Goal: Task Accomplishment & Management: Manage account settings

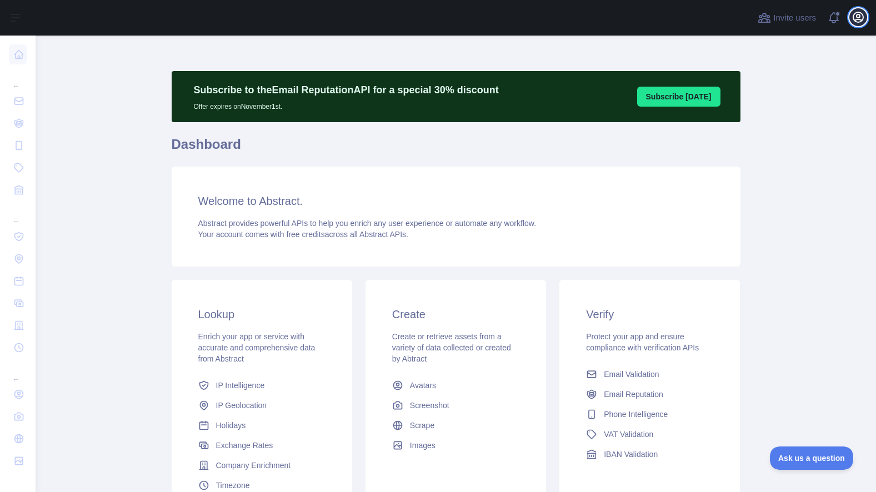
click at [854, 18] on icon "button" at bounding box center [858, 17] width 13 height 13
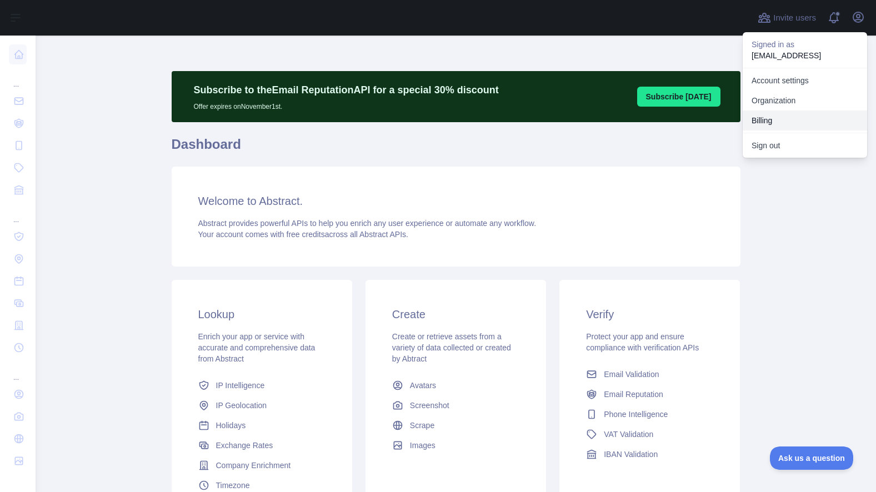
click at [788, 121] on button "Billing" at bounding box center [805, 121] width 124 height 20
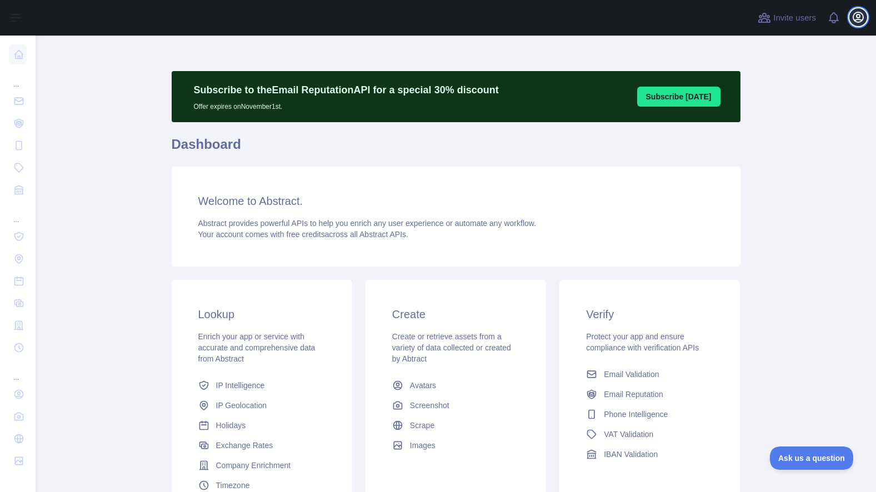
click at [860, 17] on icon "button" at bounding box center [858, 17] width 13 height 13
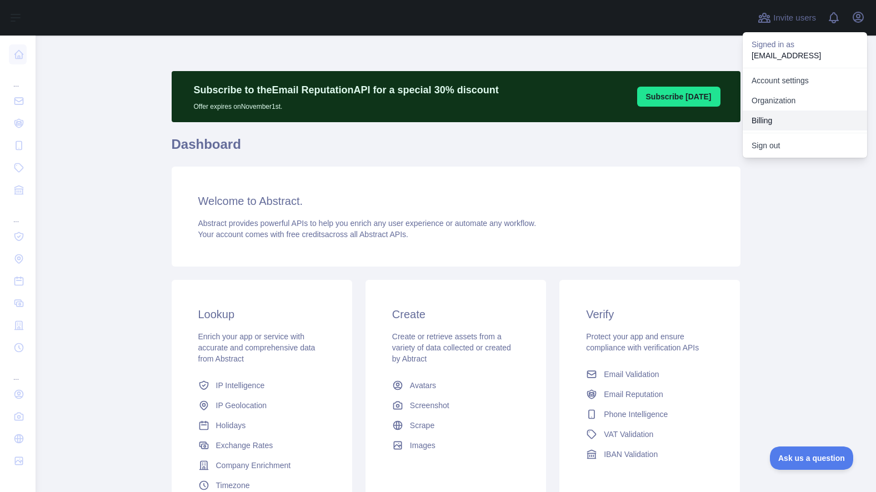
click at [807, 117] on button "Billing" at bounding box center [805, 121] width 124 height 20
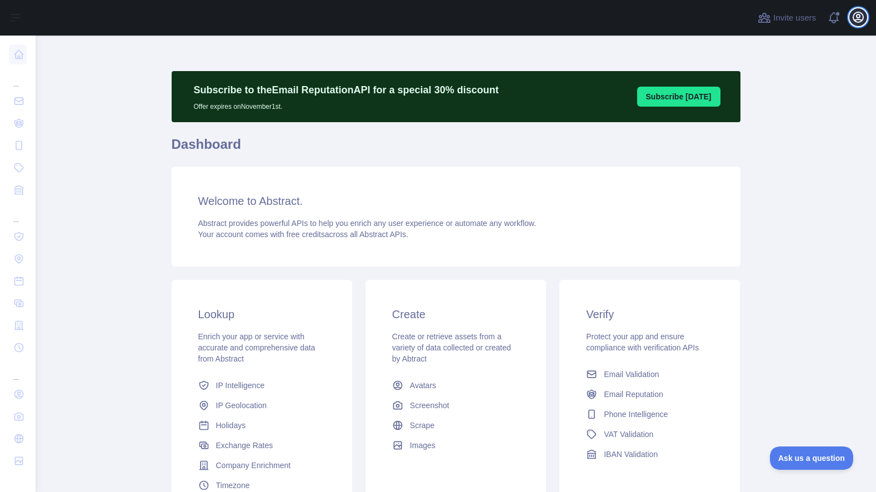
click at [857, 14] on icon "button" at bounding box center [858, 17] width 10 height 10
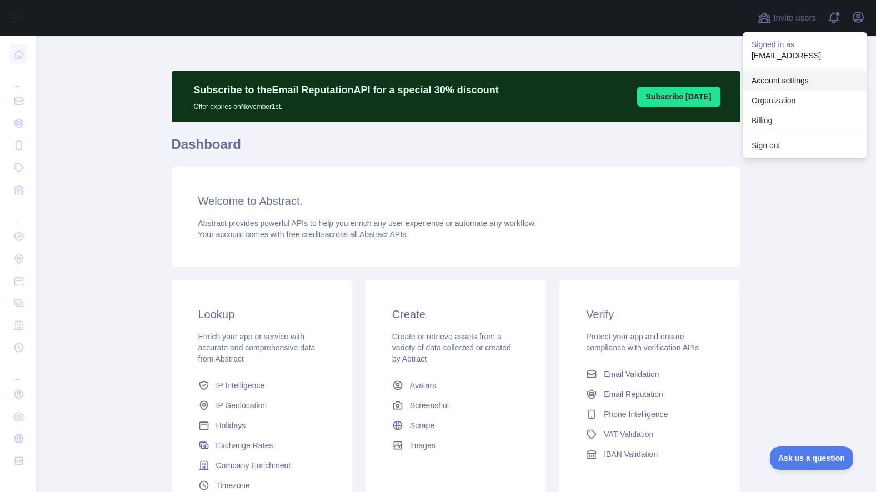
click at [786, 86] on link "Account settings" at bounding box center [805, 81] width 124 height 20
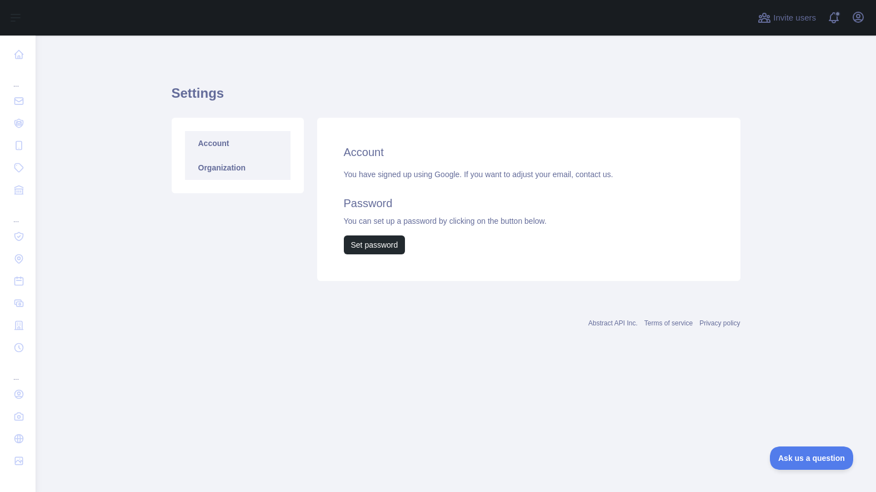
click at [244, 163] on link "Organization" at bounding box center [238, 168] width 106 height 24
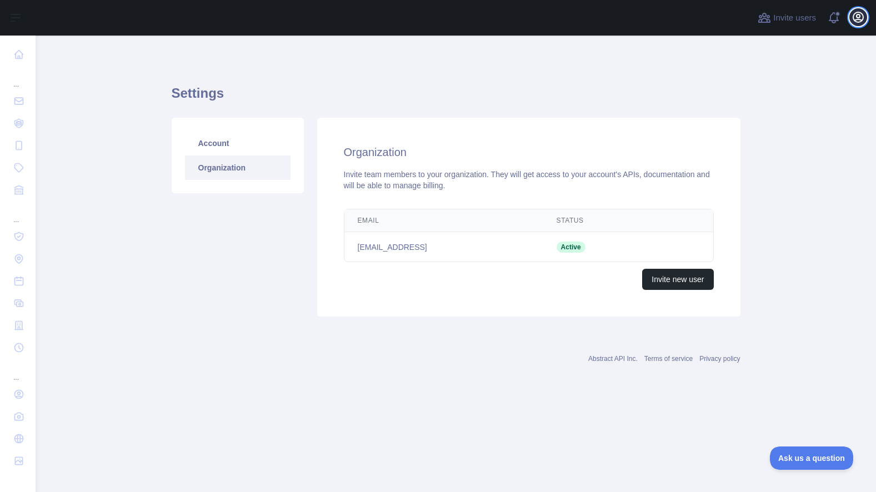
click at [858, 22] on icon "button" at bounding box center [858, 17] width 13 height 13
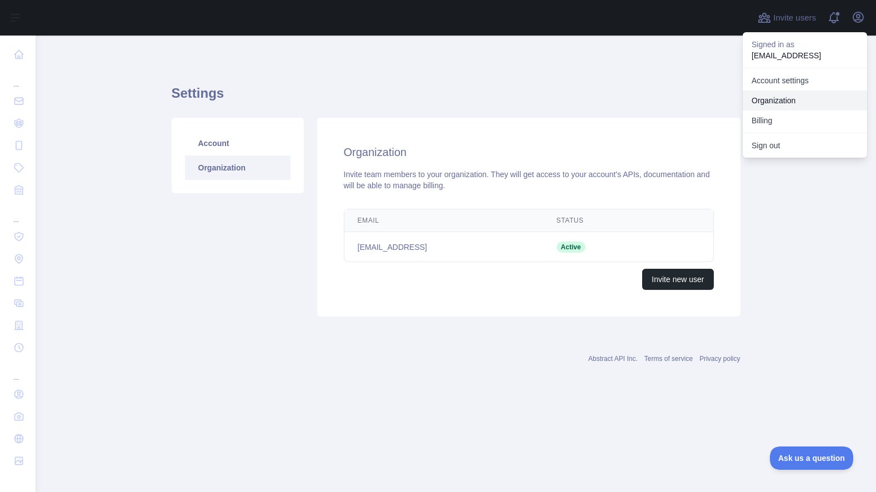
click at [791, 102] on link "Organization" at bounding box center [805, 101] width 124 height 20
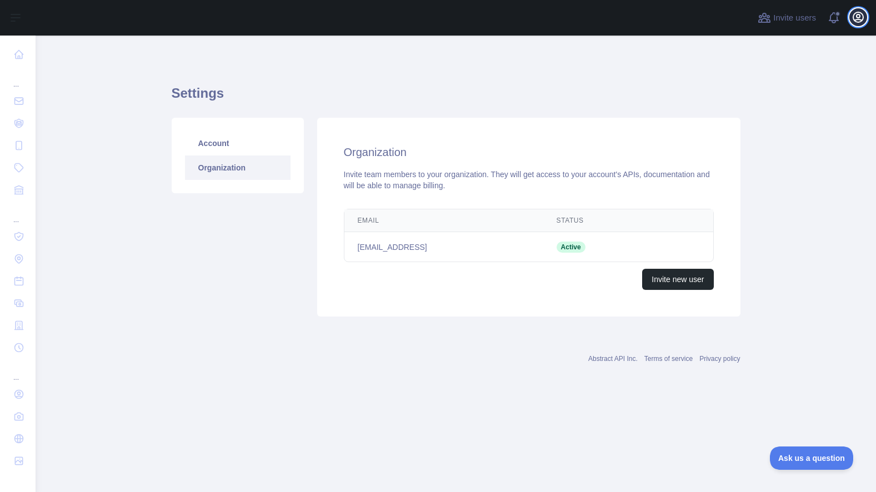
click at [859, 11] on icon "button" at bounding box center [858, 17] width 13 height 13
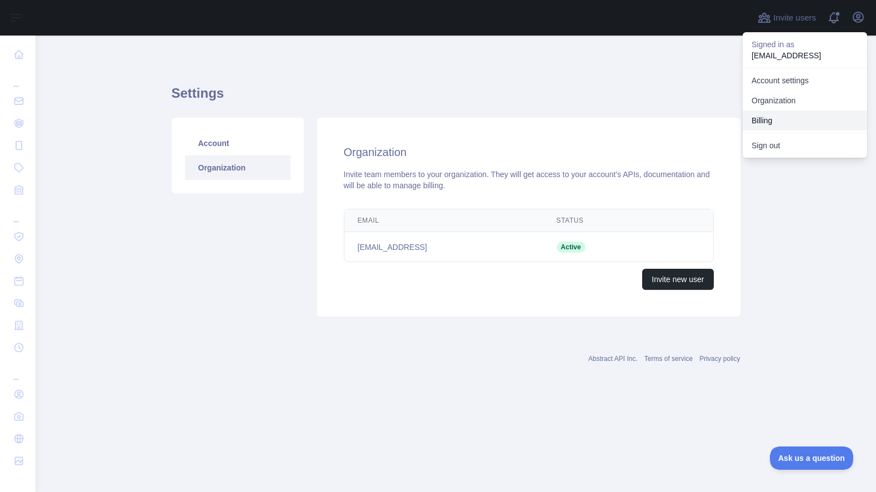
click at [776, 116] on button "Billing" at bounding box center [805, 121] width 124 height 20
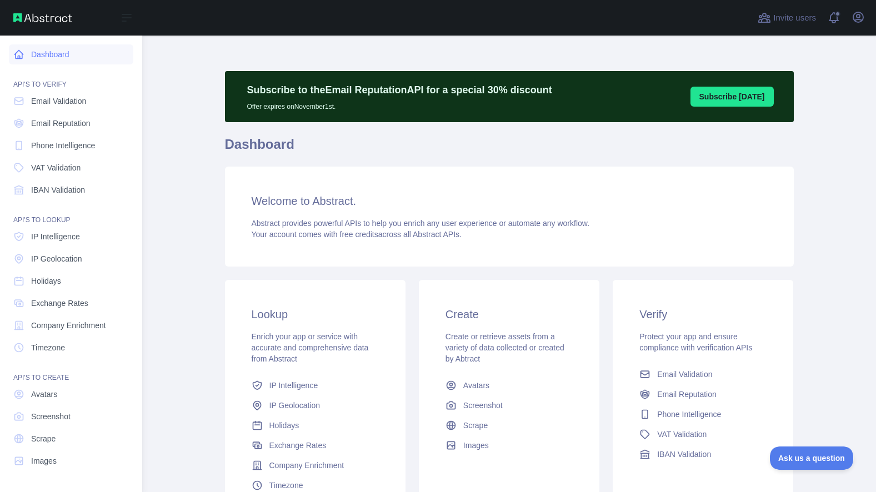
click at [45, 56] on link "Dashboard" at bounding box center [71, 54] width 124 height 20
click at [127, 19] on icon at bounding box center [126, 17] width 13 height 13
click at [26, 16] on img at bounding box center [42, 17] width 59 height 9
click at [834, 16] on span at bounding box center [838, 18] width 22 height 36
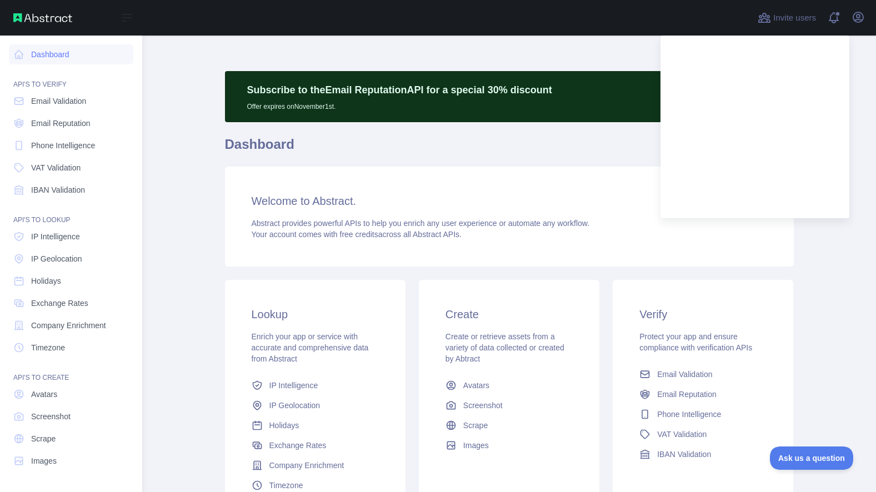
click at [871, 19] on div "Invite users View notifications Open user menu" at bounding box center [509, 18] width 734 height 36
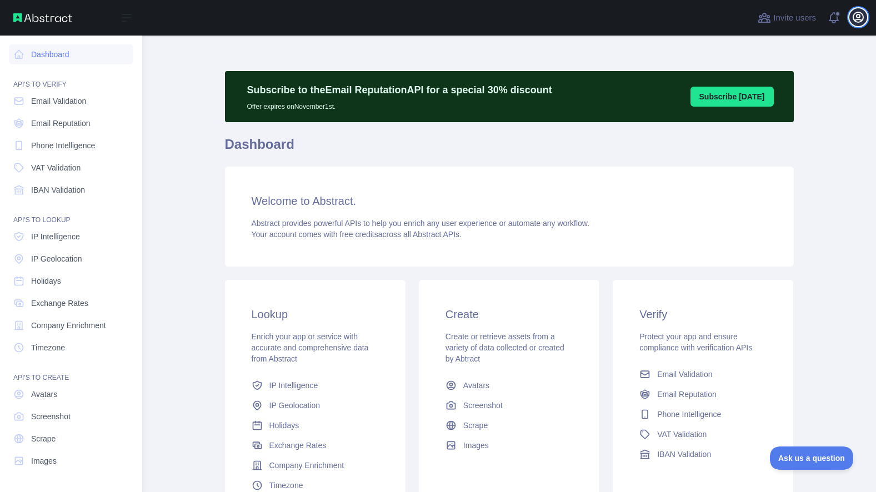
click at [857, 14] on icon "button" at bounding box center [858, 17] width 10 height 10
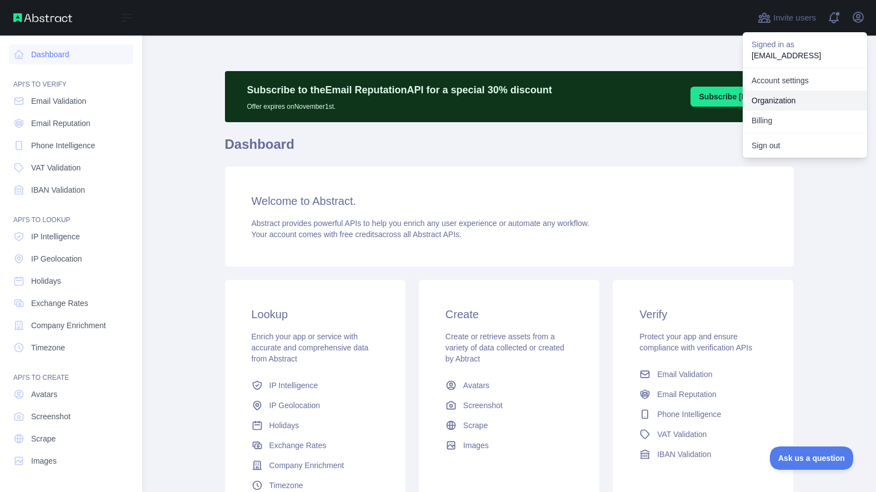
click at [786, 99] on link "Organization" at bounding box center [805, 101] width 124 height 20
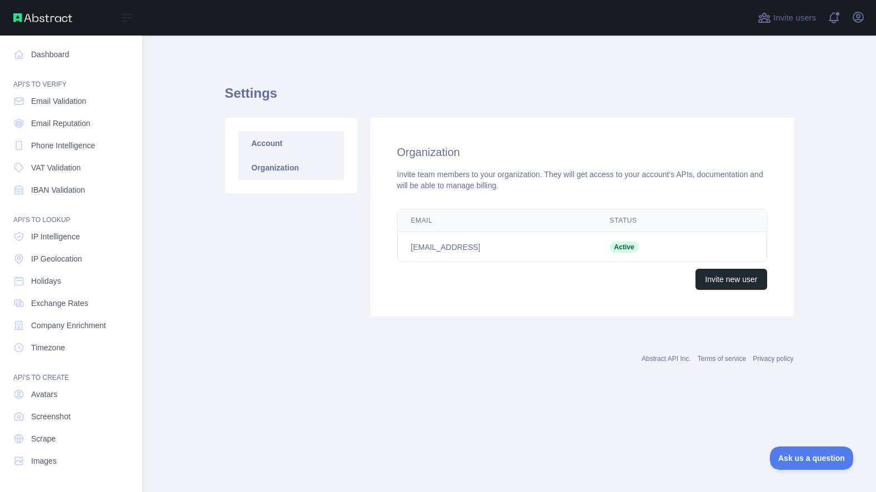
click at [298, 144] on link "Account" at bounding box center [291, 143] width 106 height 24
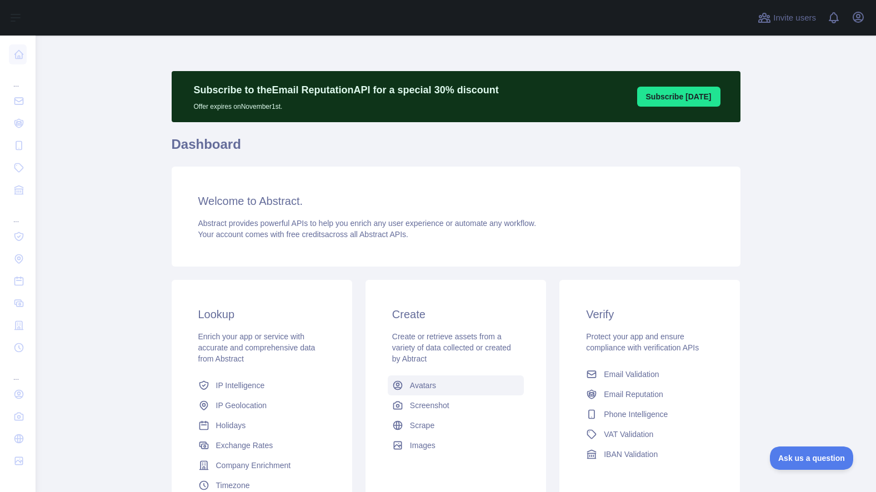
scroll to position [112, 0]
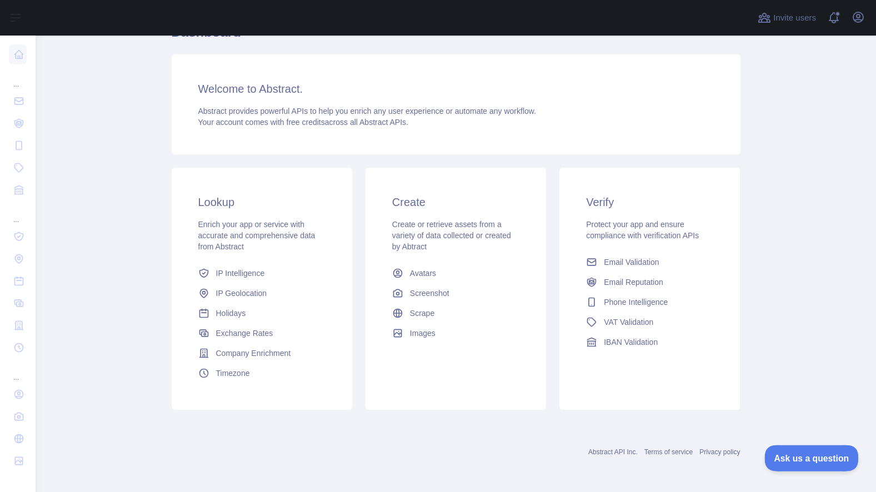
click at [817, 457] on span "Ask us a question" at bounding box center [805, 457] width 83 height 8
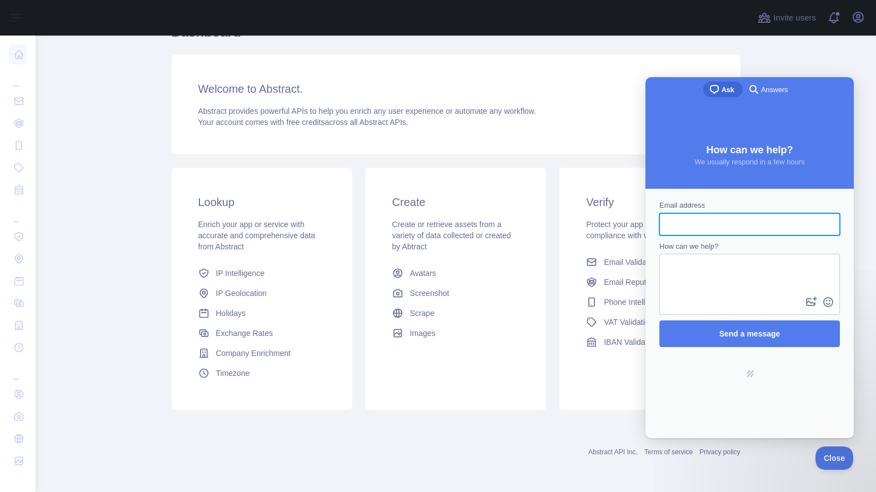
scroll to position [0, 0]
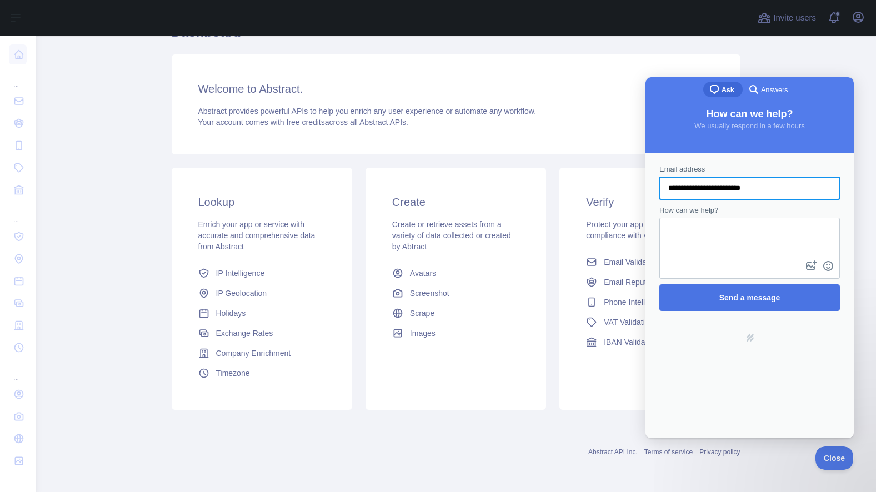
type input "**********"
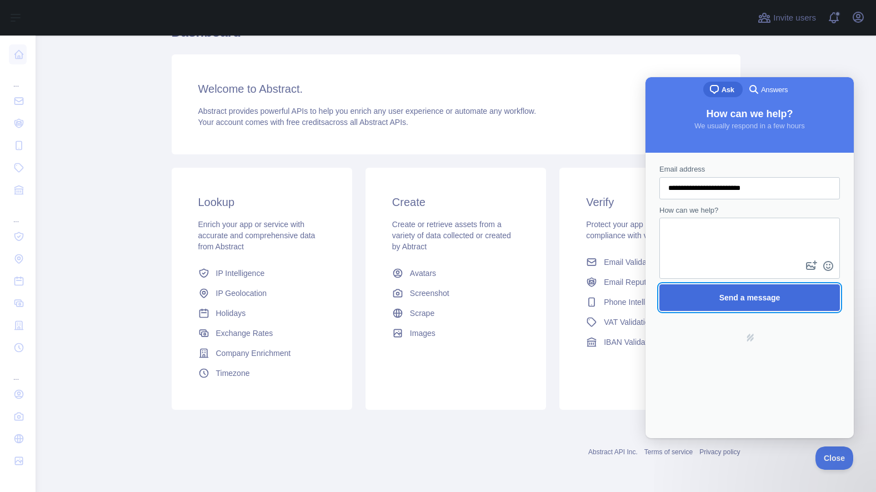
click at [752, 303] on span "Send a message" at bounding box center [750, 298] width 156 height 26
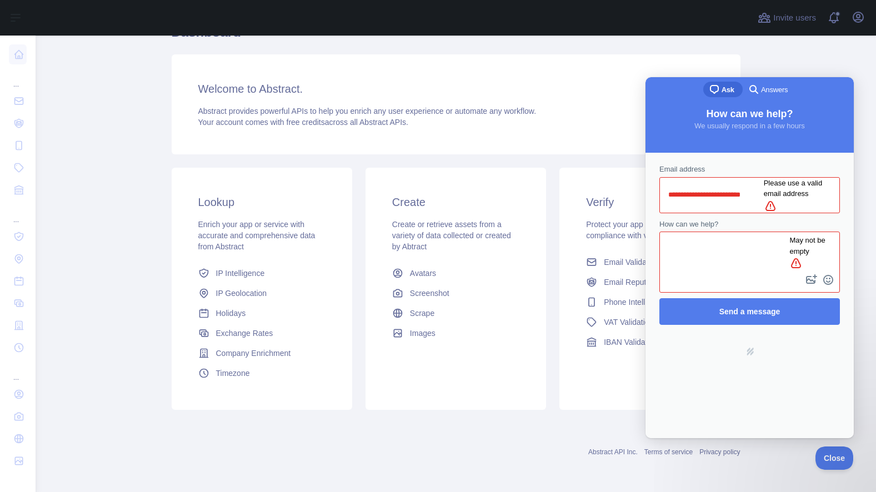
click at [732, 247] on textarea "How can we help?" at bounding box center [735, 252] width 148 height 39
type textarea "**********"
click at [721, 186] on input "**********" at bounding box center [716, 195] width 96 height 20
click at [721, 188] on input "**********" at bounding box center [716, 195] width 96 height 20
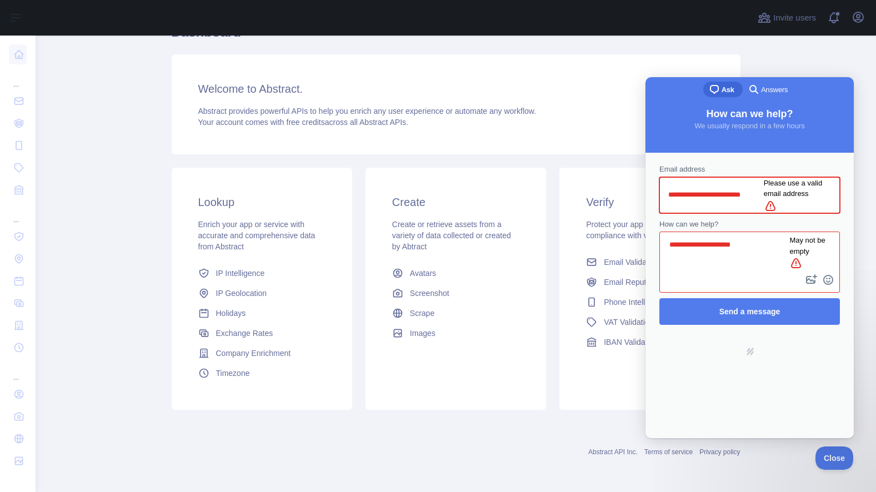
click at [721, 188] on input "**********" at bounding box center [716, 195] width 96 height 20
click at [669, 233] on textarea "**********" at bounding box center [735, 252] width 148 height 39
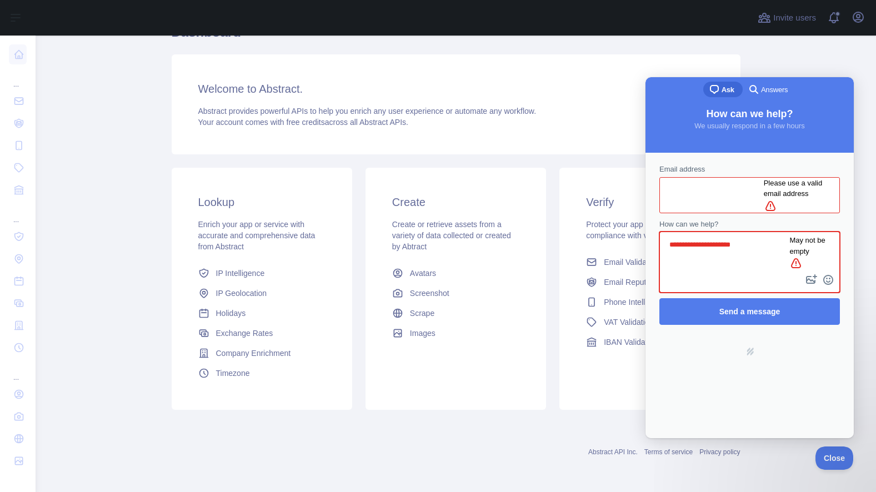
paste textarea "**********"
type textarea "**********"
click at [722, 189] on input "Email address" at bounding box center [716, 195] width 96 height 20
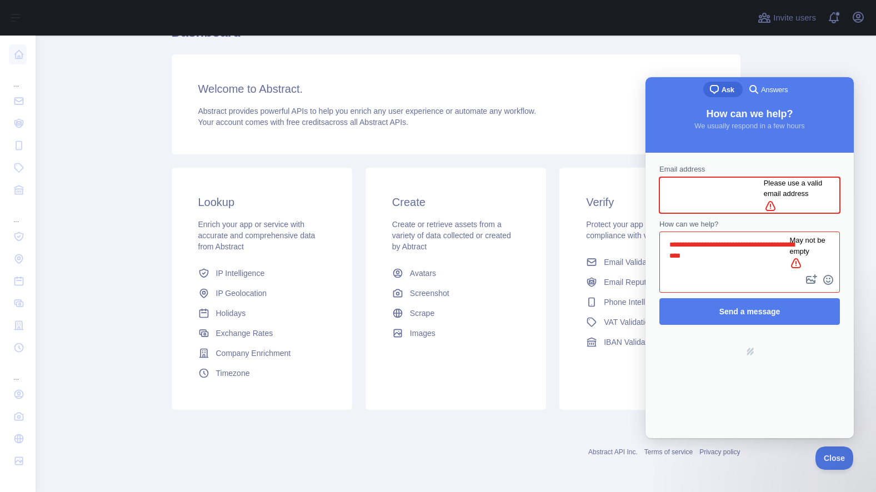
type input "**********"
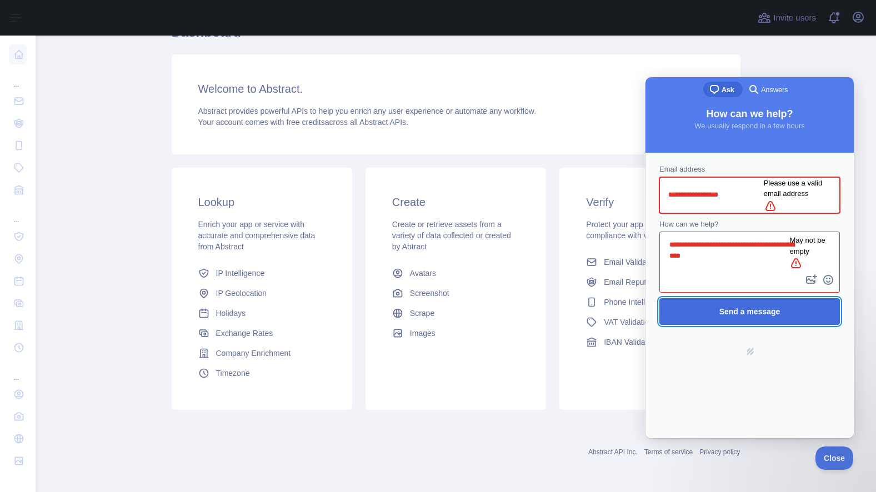
click at [729, 307] on span "Send a message" at bounding box center [749, 311] width 61 height 9
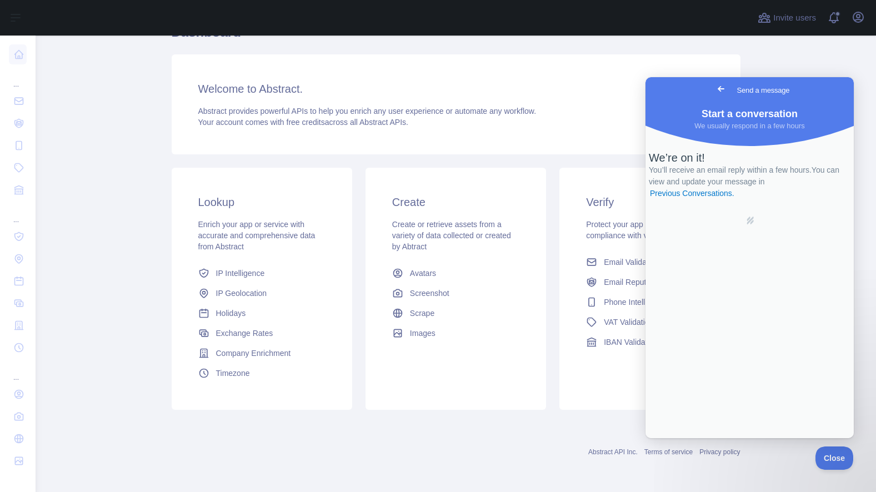
click at [526, 158] on div "Subscribe to the Email Reputation API for a special 30 % discount Offer expires…" at bounding box center [456, 188] width 569 height 458
click at [835, 453] on span "Close" at bounding box center [832, 457] width 38 height 8
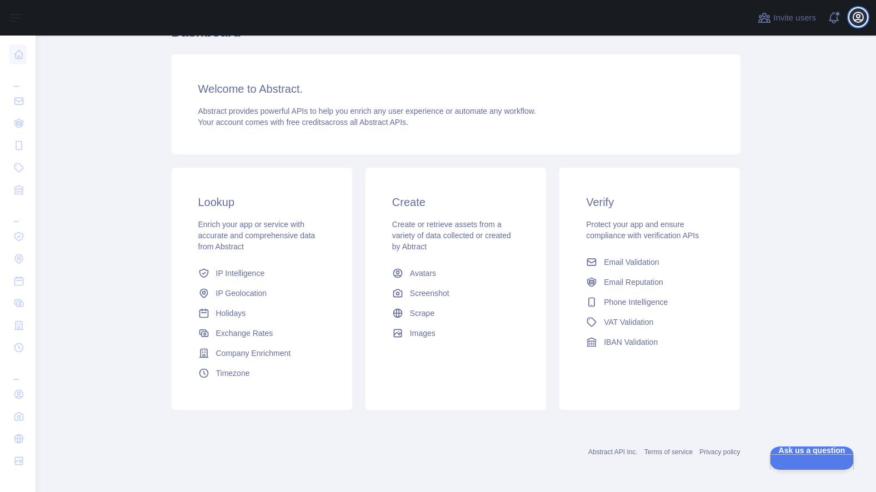
click at [851, 18] on button "Open user menu" at bounding box center [858, 17] width 18 height 18
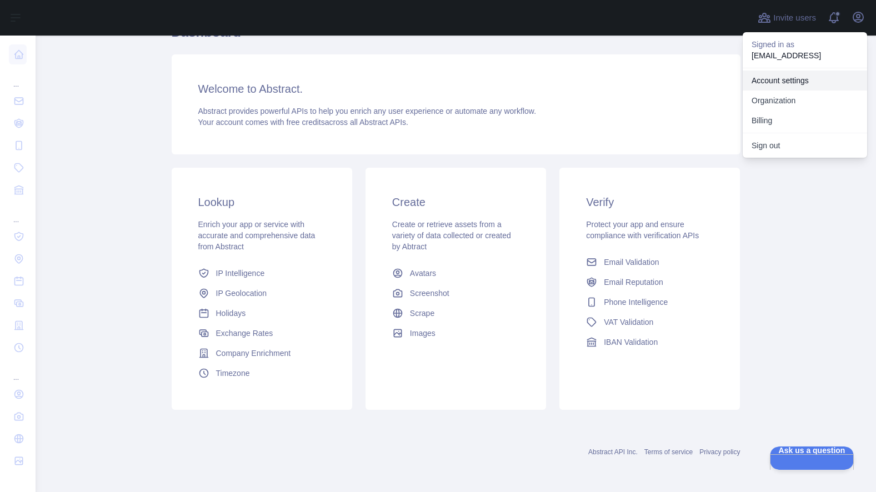
click at [786, 78] on link "Account settings" at bounding box center [805, 81] width 124 height 20
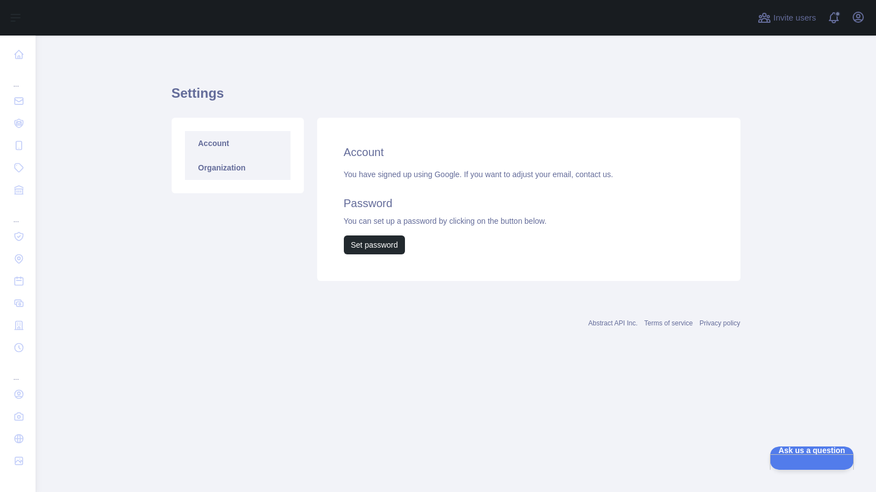
click at [236, 156] on link "Organization" at bounding box center [238, 168] width 106 height 24
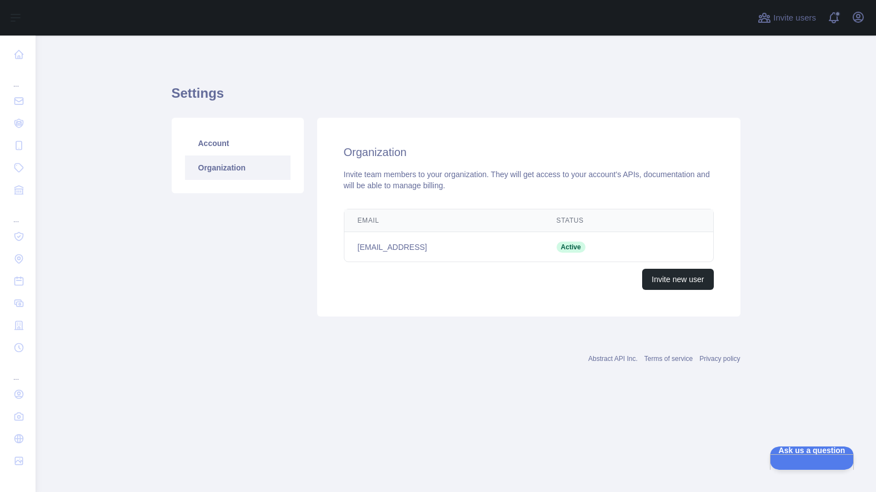
click at [492, 245] on td "gun@flyingshelf.ai" at bounding box center [443, 247] width 199 height 30
click at [557, 247] on span "Active" at bounding box center [571, 247] width 29 height 11
click at [217, 148] on link "Account" at bounding box center [238, 143] width 106 height 24
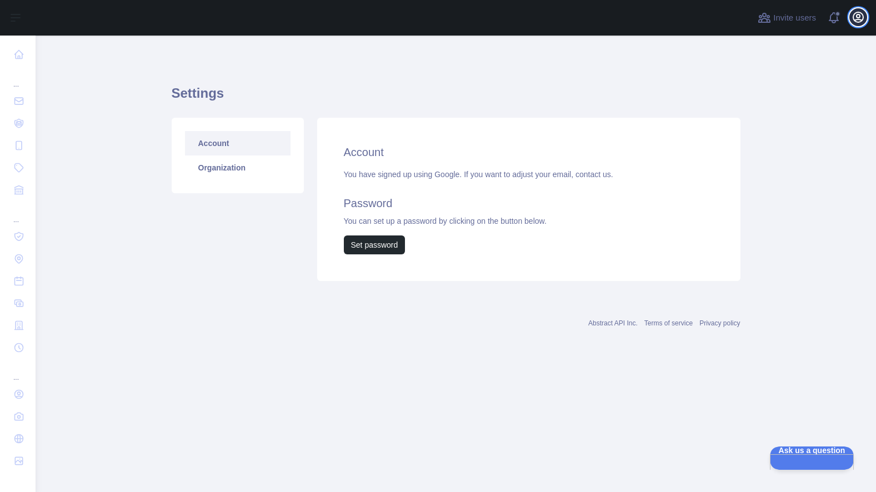
click at [854, 17] on icon "button" at bounding box center [858, 17] width 13 height 13
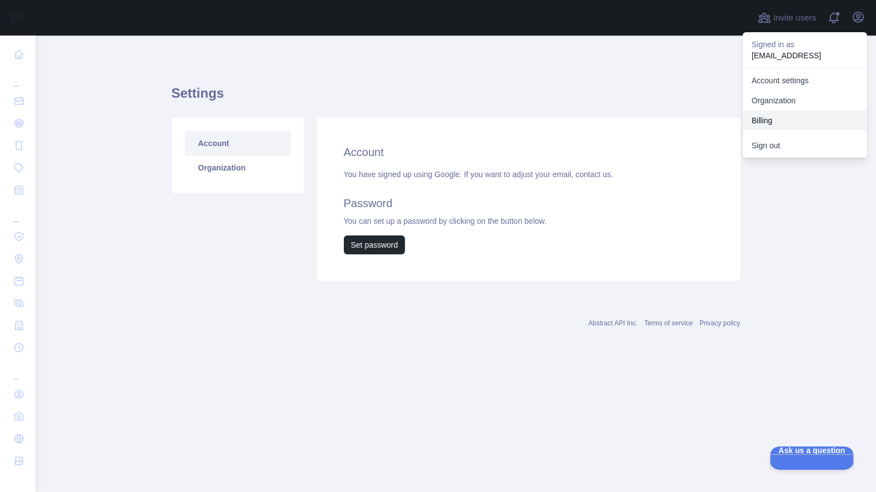
click at [764, 124] on button "Billing" at bounding box center [805, 121] width 124 height 20
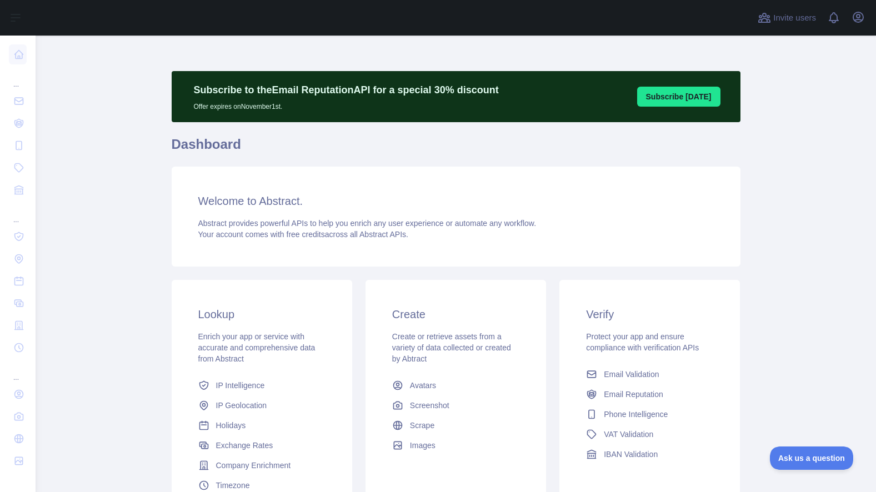
click at [688, 102] on button "Subscribe [DATE]" at bounding box center [678, 97] width 83 height 20
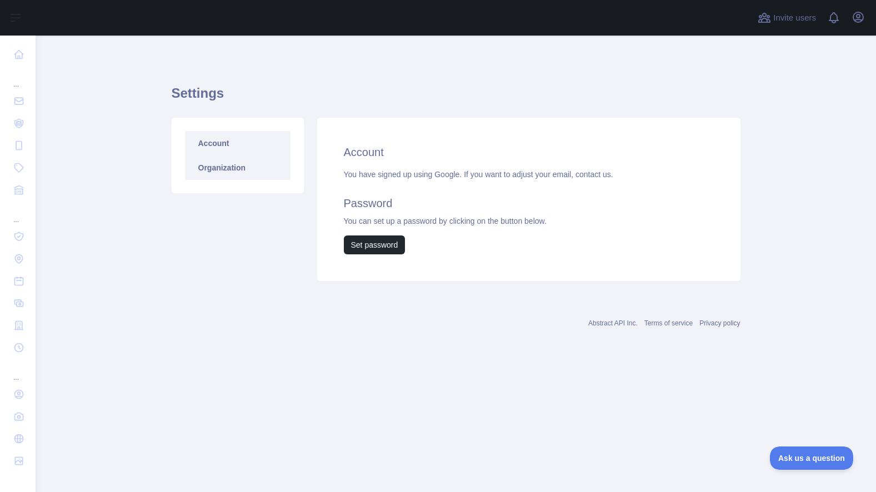
click at [221, 168] on link "Organization" at bounding box center [238, 168] width 106 height 24
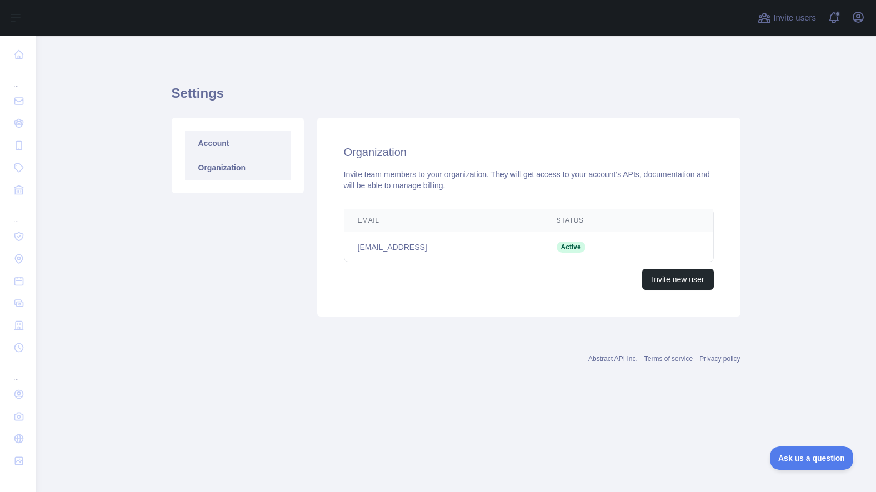
click at [256, 144] on link "Account" at bounding box center [238, 143] width 106 height 24
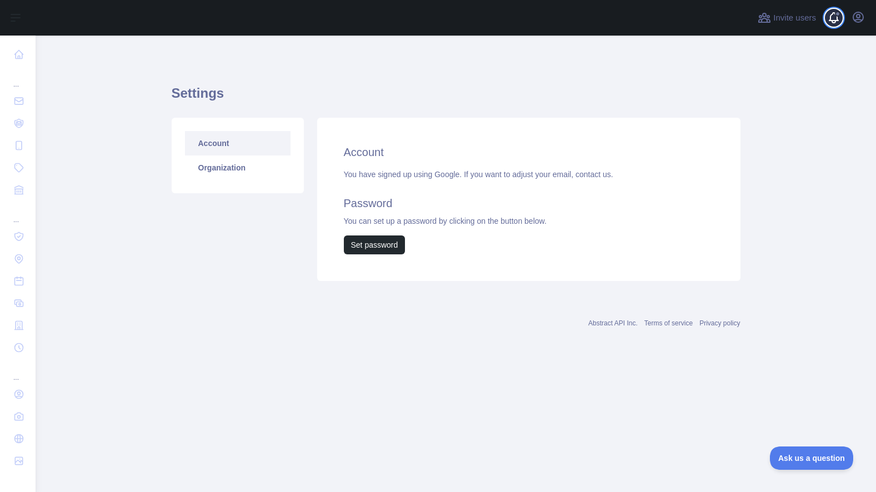
click at [831, 21] on span at bounding box center [838, 18] width 22 height 36
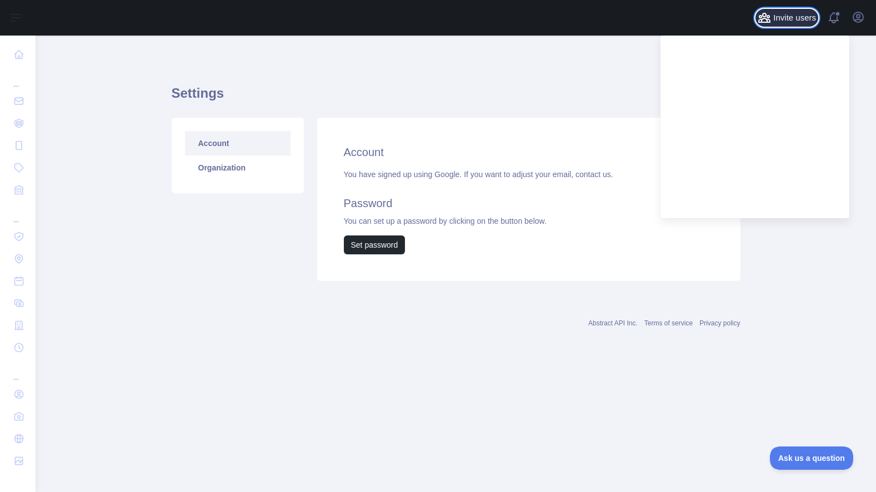
click at [789, 11] on button "Invite users" at bounding box center [787, 18] width 63 height 18
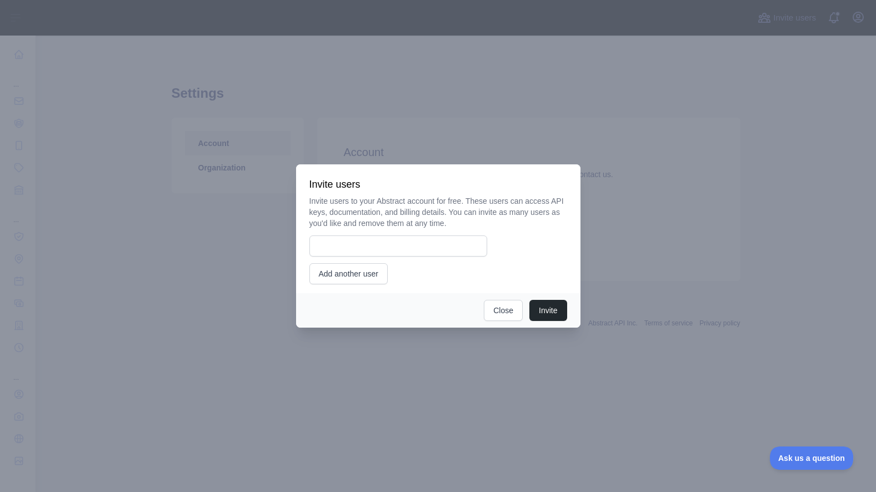
click at [801, 14] on div at bounding box center [438, 246] width 876 height 492
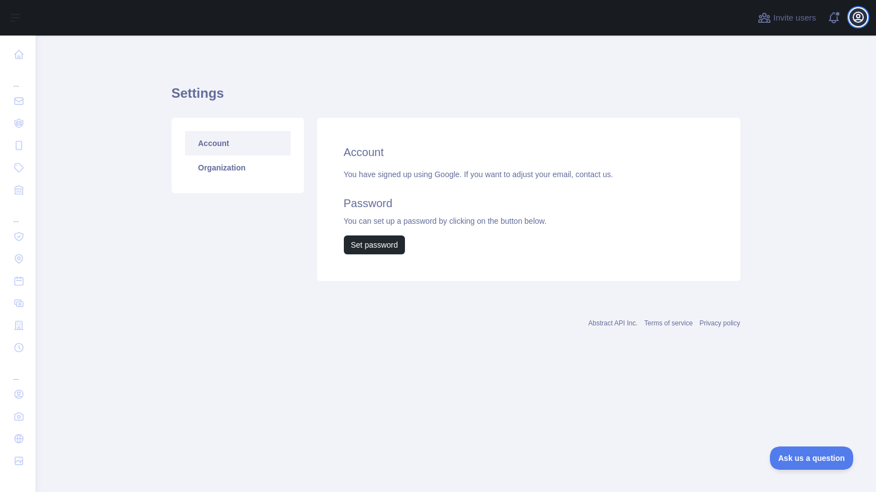
click at [858, 14] on icon "button" at bounding box center [858, 17] width 10 height 10
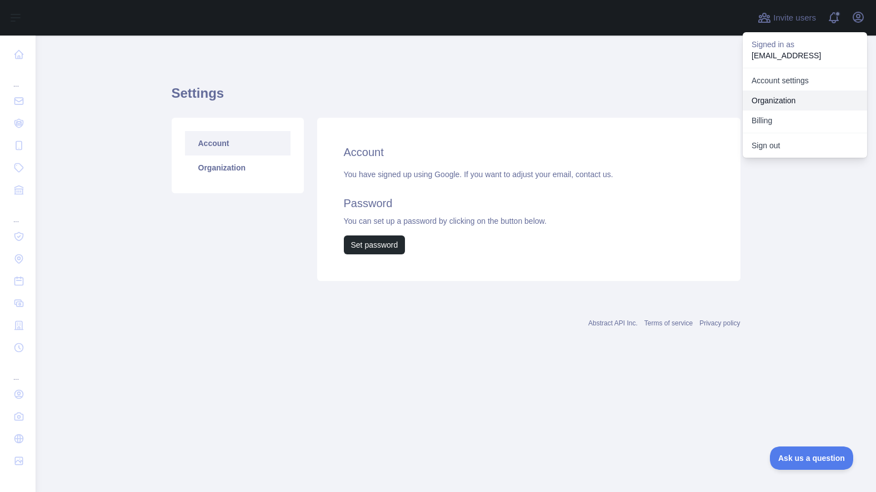
click at [779, 99] on link "Organization" at bounding box center [805, 101] width 124 height 20
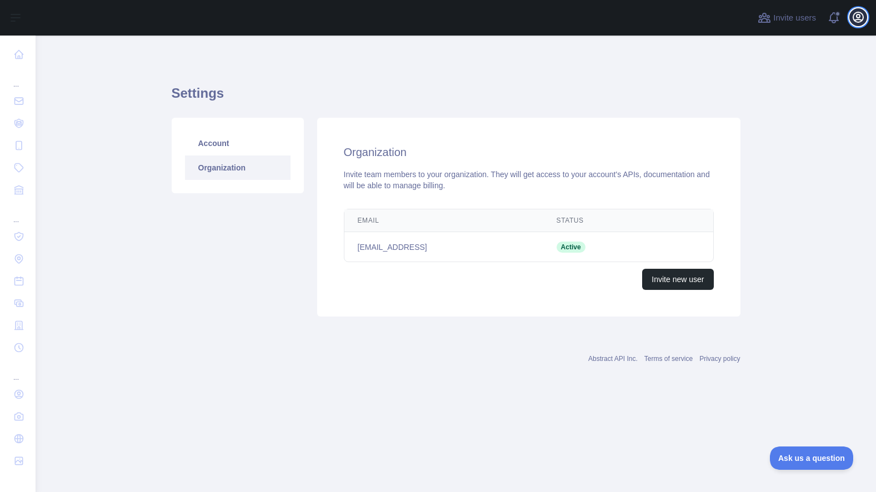
click at [858, 20] on icon "button" at bounding box center [858, 17] width 13 height 13
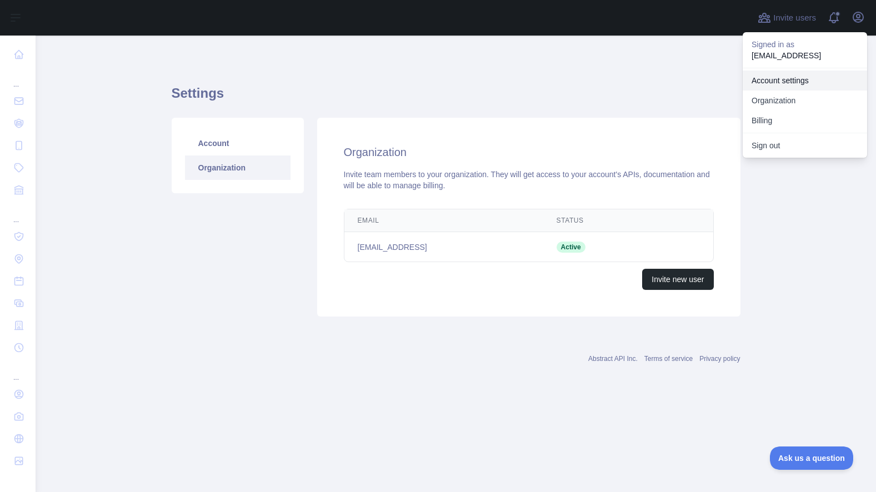
click at [792, 76] on link "Account settings" at bounding box center [805, 81] width 124 height 20
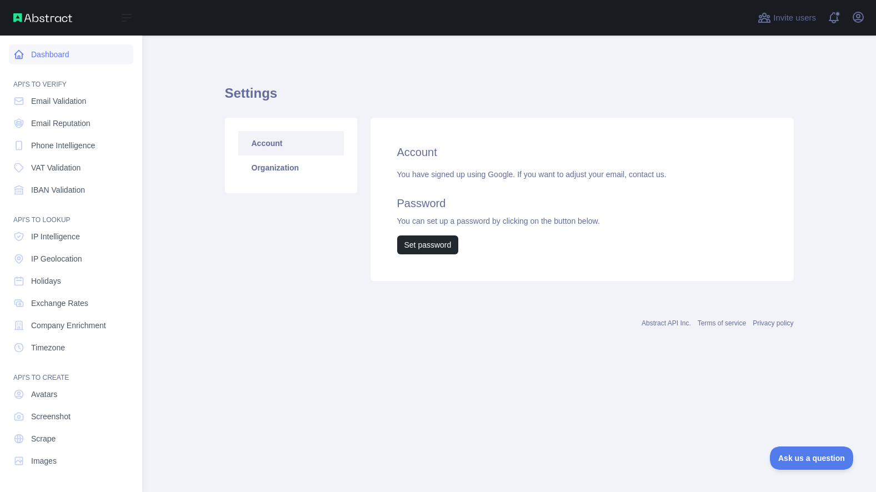
click at [56, 57] on link "Dashboard" at bounding box center [71, 54] width 124 height 20
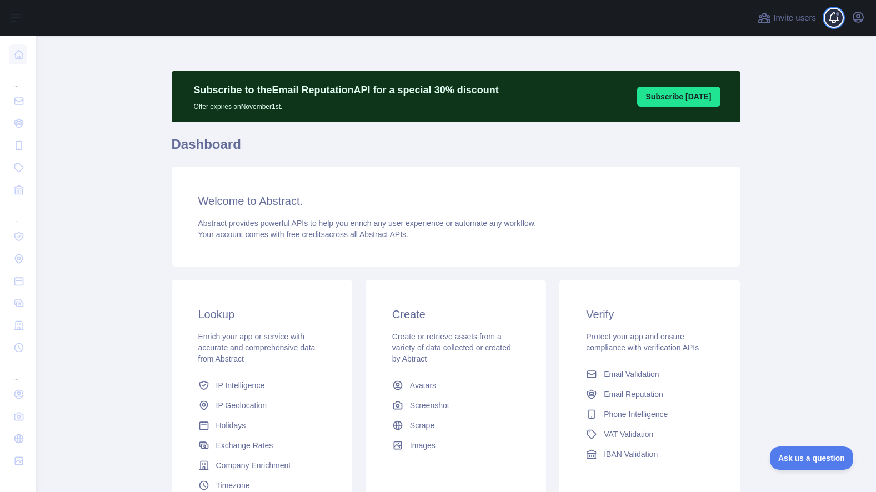
click at [848, 15] on span at bounding box center [838, 18] width 22 height 36
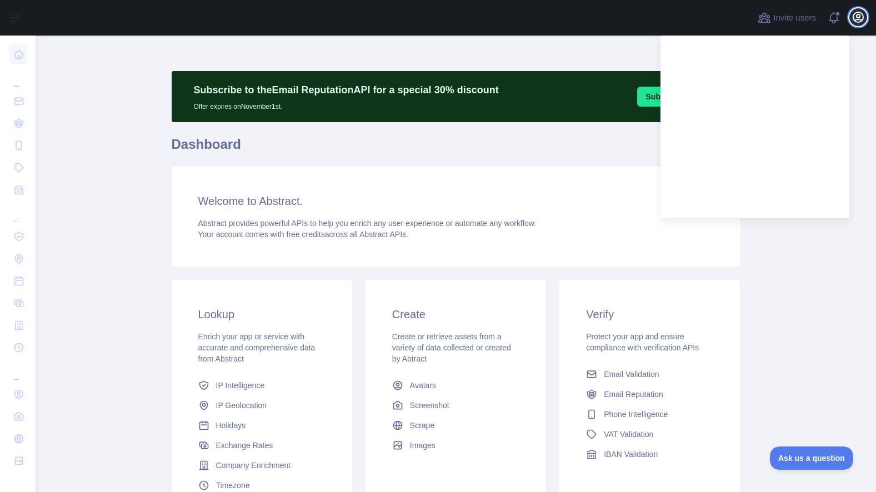
click at [859, 17] on icon "button" at bounding box center [858, 17] width 10 height 10
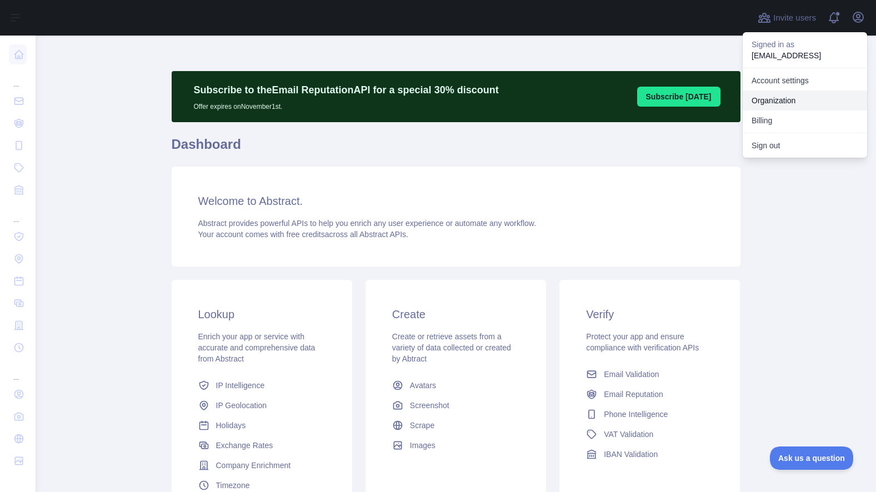
click at [773, 100] on link "Organization" at bounding box center [805, 101] width 124 height 20
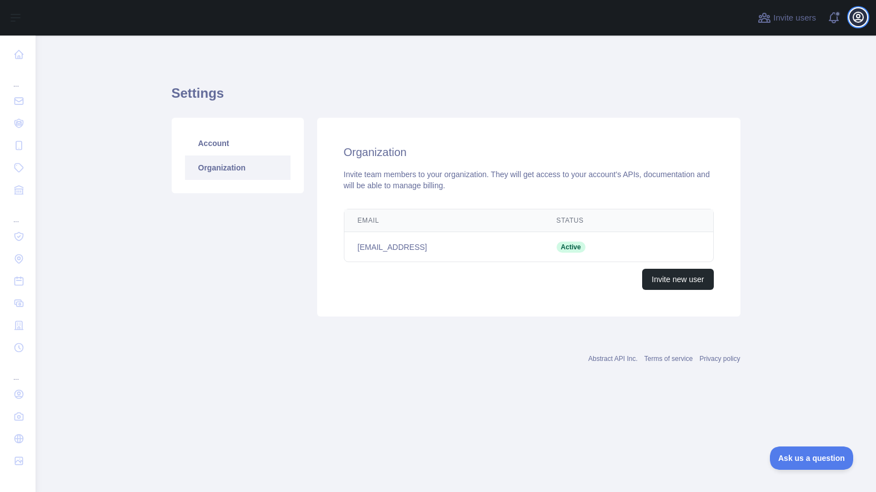
click at [857, 15] on icon "button" at bounding box center [858, 17] width 13 height 13
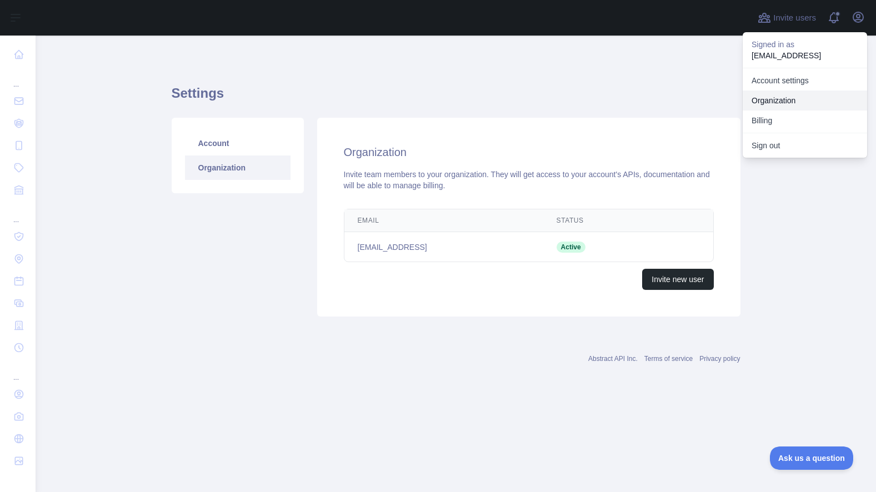
click at [772, 122] on button "Billing" at bounding box center [805, 121] width 124 height 20
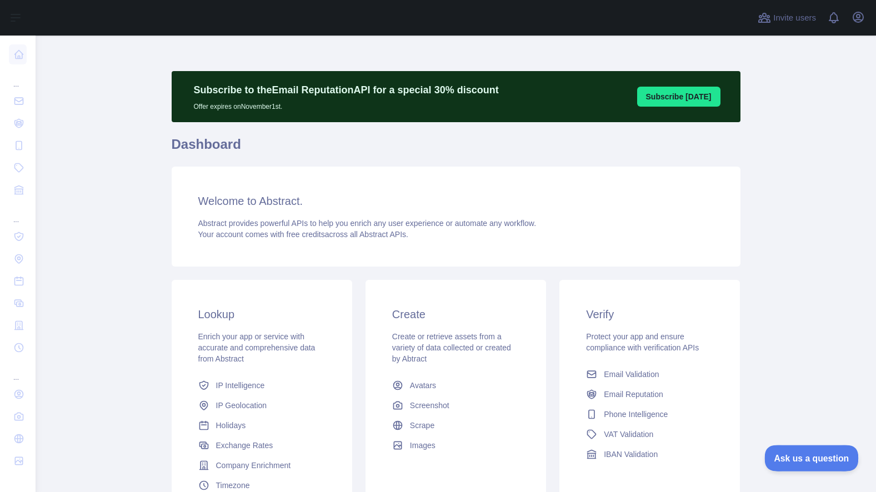
click at [817, 453] on span "Ask us a question" at bounding box center [805, 457] width 83 height 8
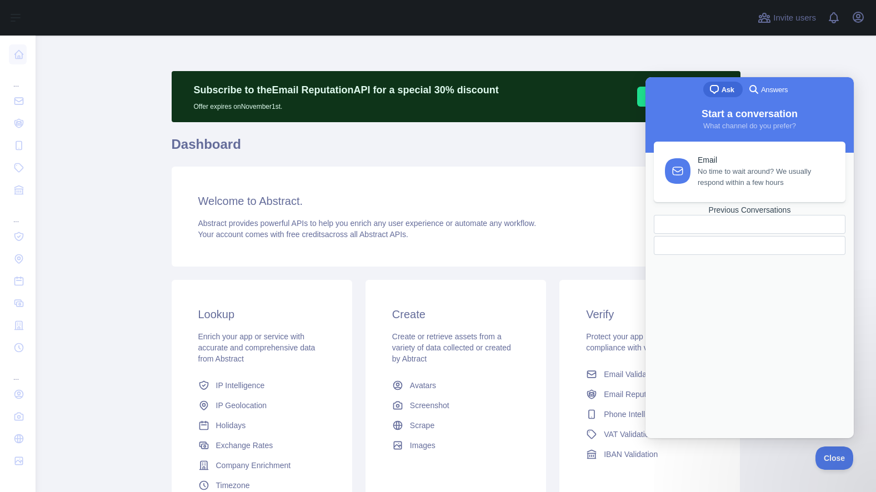
click at [780, 94] on span "Answers" at bounding box center [774, 89] width 27 height 11
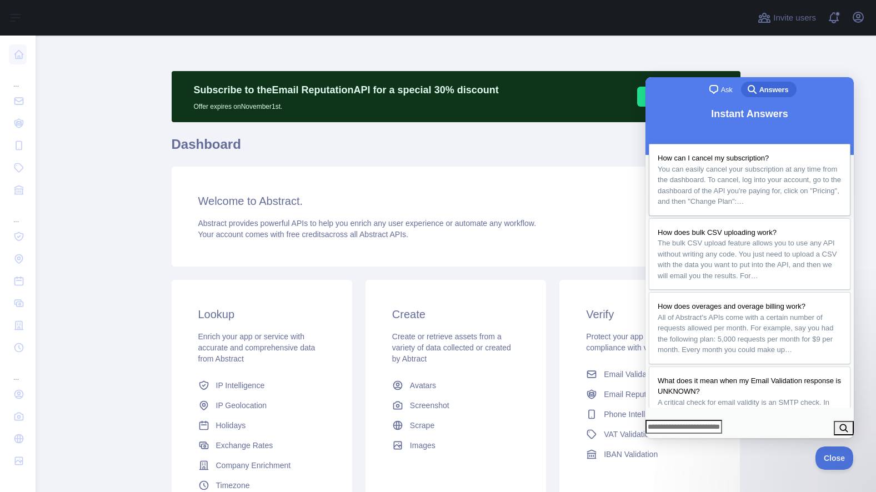
click at [736, 182] on span "You can easily cancel your subscription at any time from the dashboard. To canc…" at bounding box center [749, 185] width 183 height 41
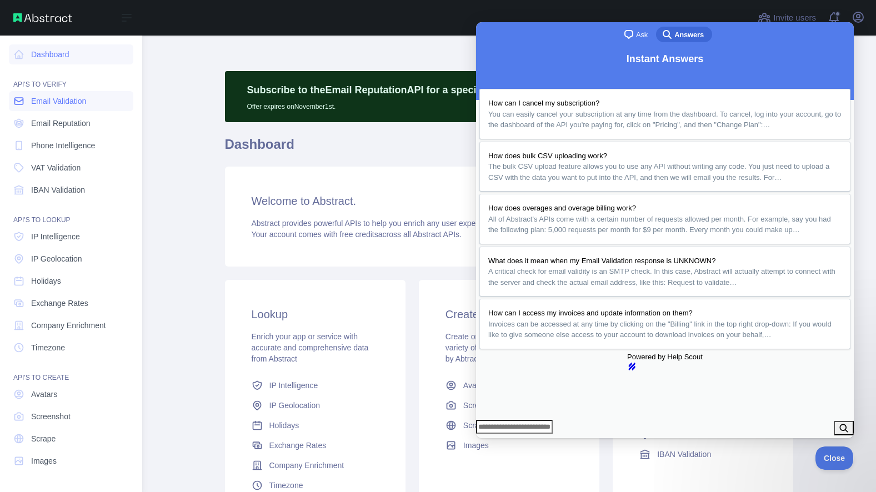
click at [26, 103] on link "Email Validation" at bounding box center [71, 101] width 124 height 20
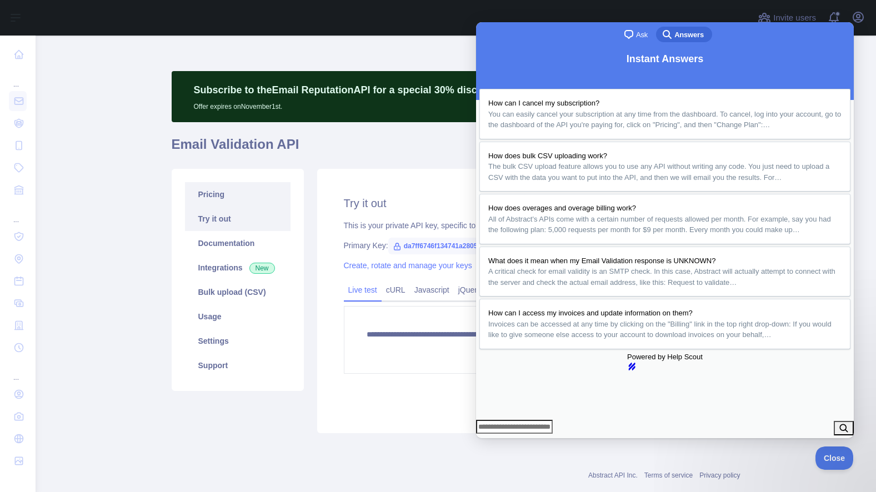
click at [218, 195] on link "Pricing" at bounding box center [238, 194] width 106 height 24
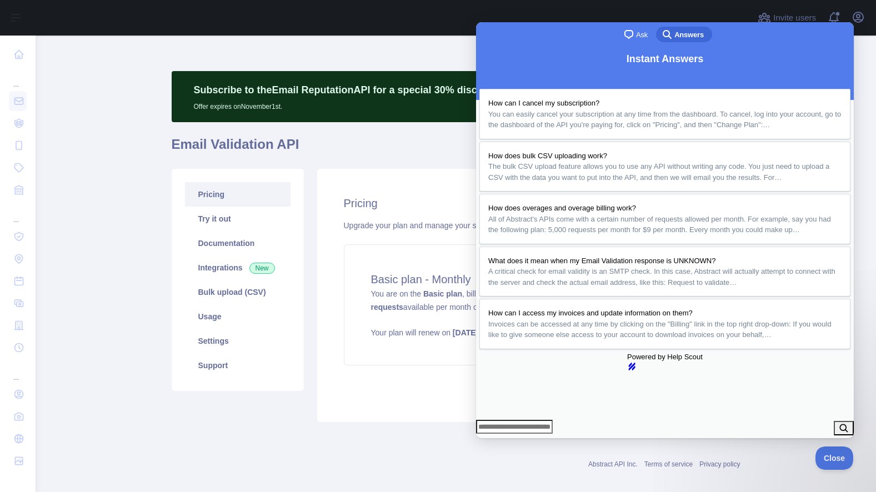
scroll to position [12, 0]
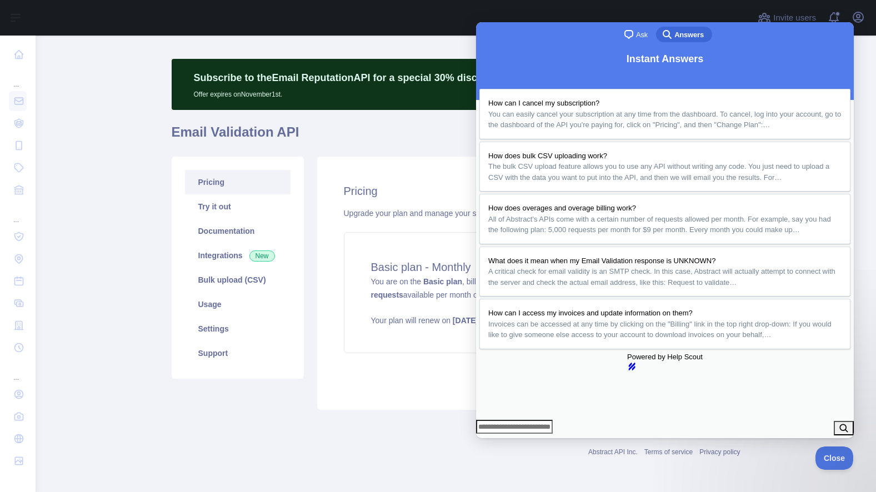
click at [497, 439] on button "Close" at bounding box center [487, 446] width 20 height 14
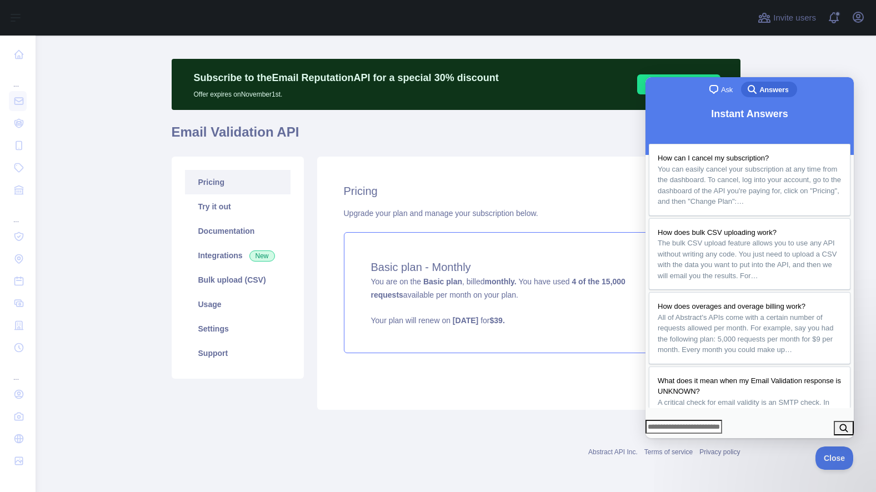
click at [554, 272] on h4 "Basic plan - Monthly" at bounding box center [529, 267] width 316 height 16
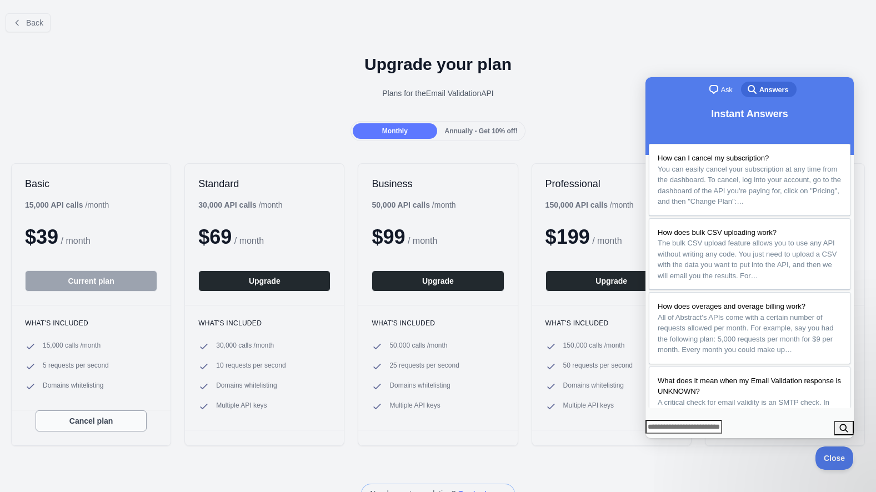
click at [98, 416] on button "Cancel plan" at bounding box center [91, 421] width 111 height 21
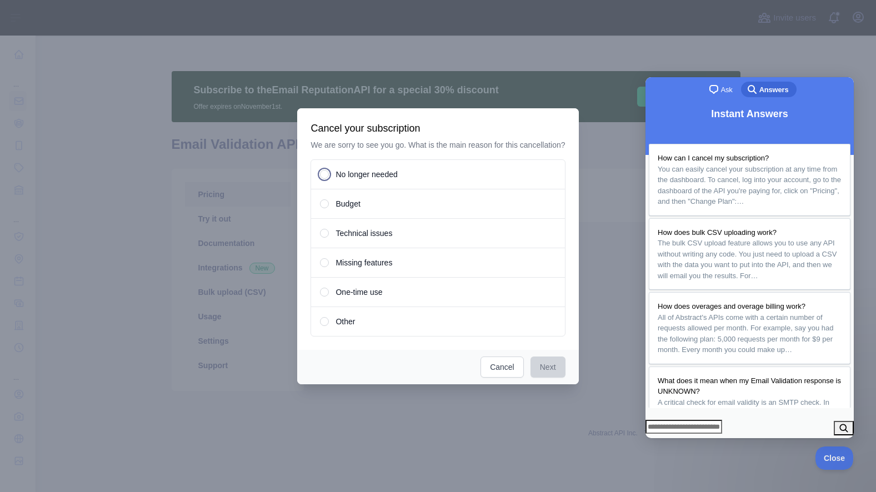
click at [393, 180] on span "No longer needed" at bounding box center [367, 174] width 62 height 11
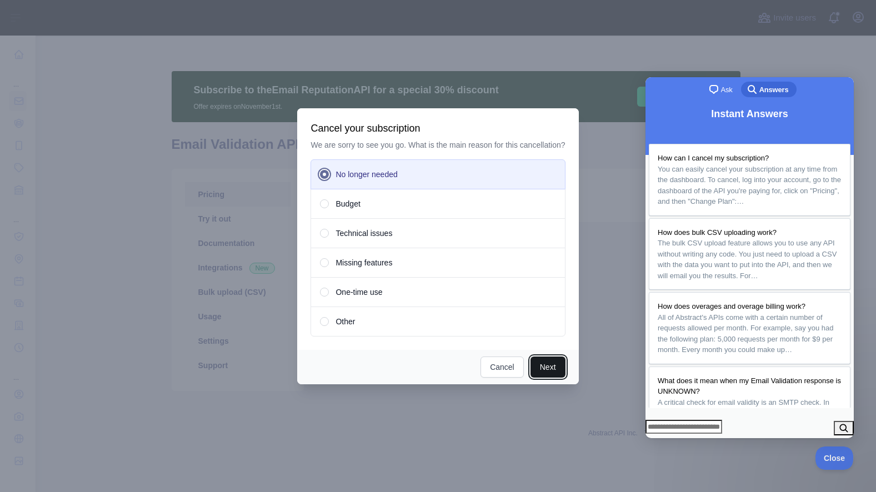
click at [555, 373] on button "Next" at bounding box center [548, 367] width 35 height 21
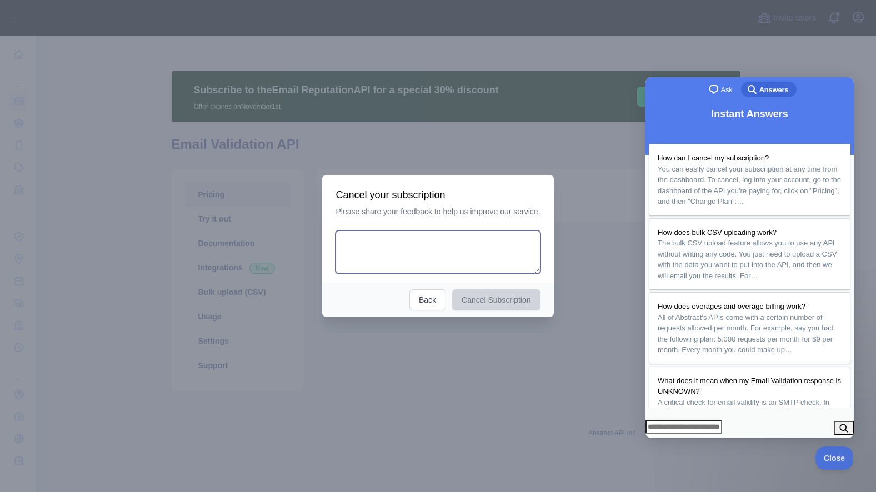
click at [503, 265] on textarea at bounding box center [438, 252] width 204 height 43
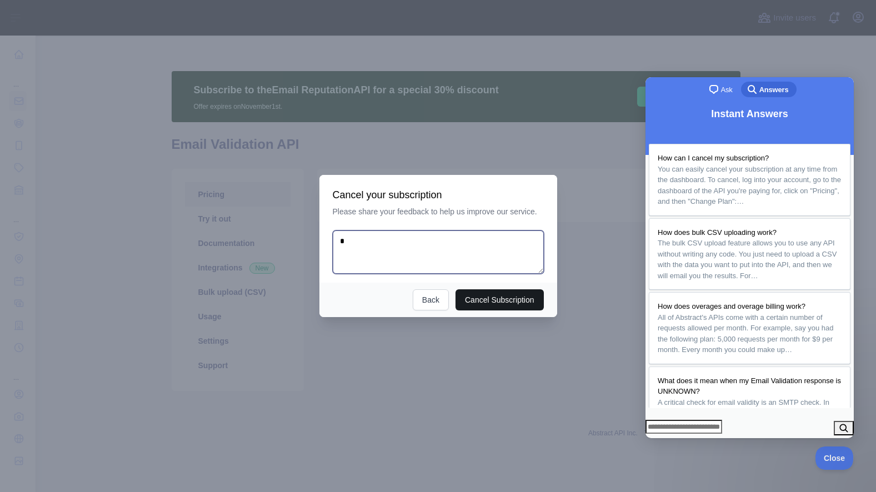
type textarea "*"
click at [514, 300] on button "Cancel Subscription" at bounding box center [500, 299] width 88 height 21
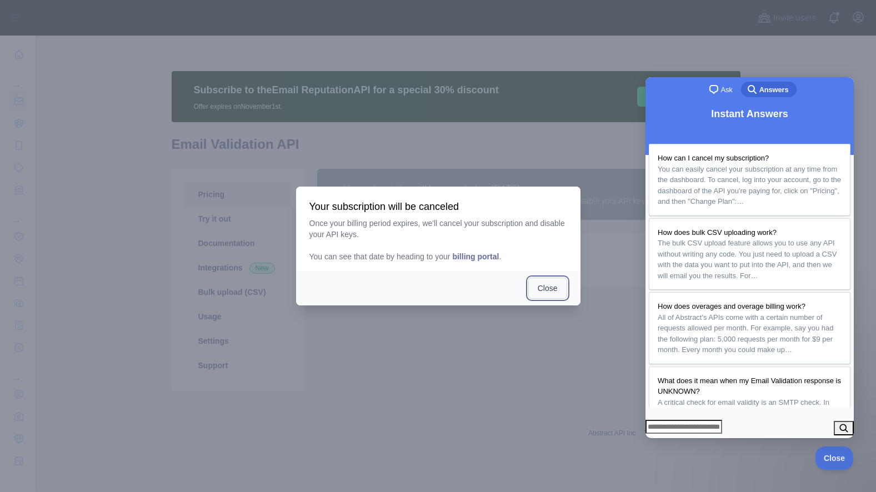
click at [554, 291] on button "Close" at bounding box center [547, 288] width 39 height 21
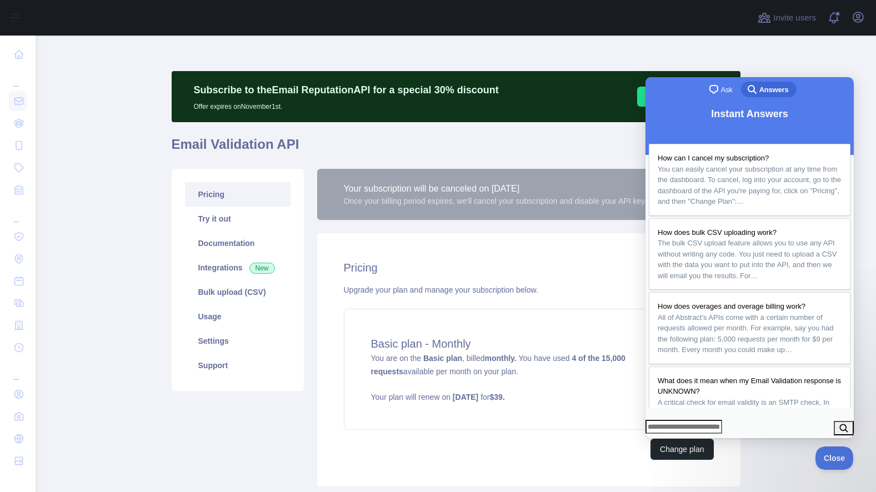
click at [824, 65] on main "Subscribe to the Email Reputation API for a special 30 % discount Offer expires…" at bounding box center [456, 264] width 841 height 457
click at [840, 458] on span "Close" at bounding box center [832, 457] width 38 height 8
